Goal: Find specific page/section: Find specific page/section

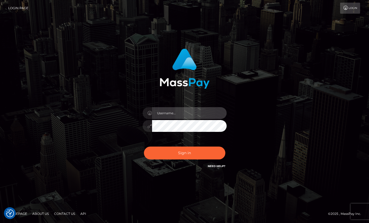
type input "Lou Jacobée"
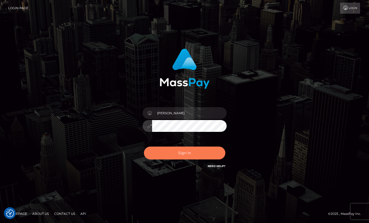
click at [169, 149] on button "Sign in" at bounding box center [184, 153] width 81 height 13
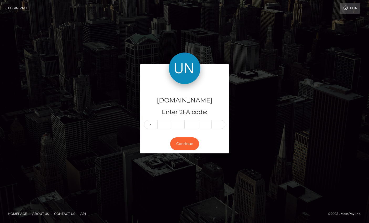
type input "8"
type input "3"
type input "4"
type input "3"
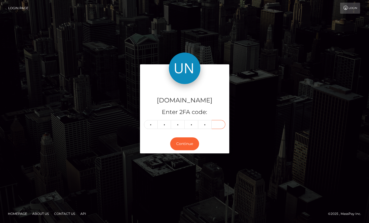
type input "1"
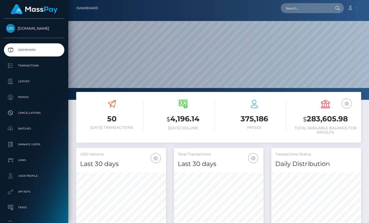
scroll to position [93, 90]
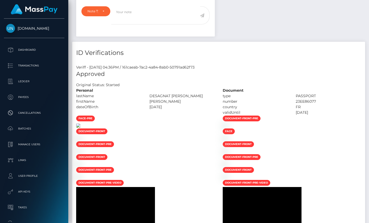
scroll to position [277, 0]
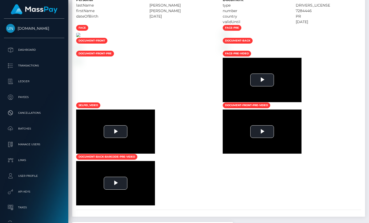
scroll to position [289, 0]
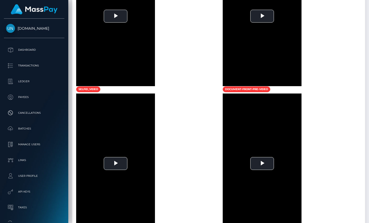
scroll to position [430, 0]
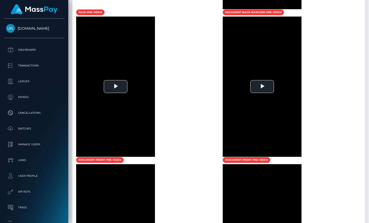
scroll to position [531, 0]
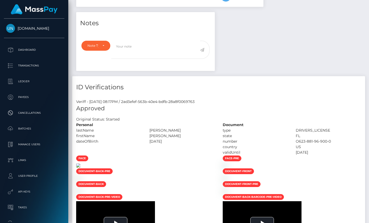
scroll to position [253, 0]
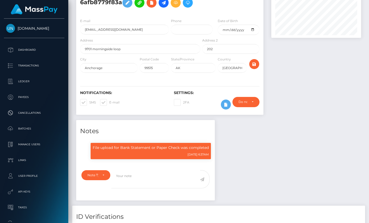
scroll to position [270, 0]
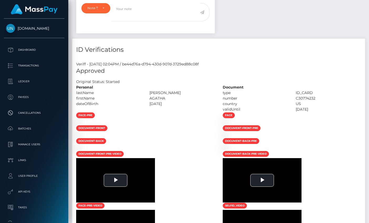
scroll to position [209, 0]
